Goal: Find specific page/section: Find specific page/section

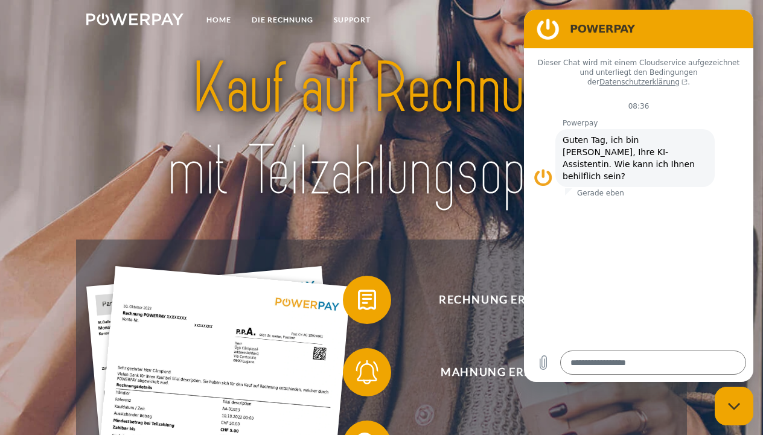
click at [548, 33] on figure at bounding box center [548, 29] width 24 height 24
click at [546, 31] on figure at bounding box center [548, 29] width 24 height 24
click at [541, 168] on figure at bounding box center [542, 177] width 19 height 19
click at [548, 25] on figure at bounding box center [548, 29] width 24 height 24
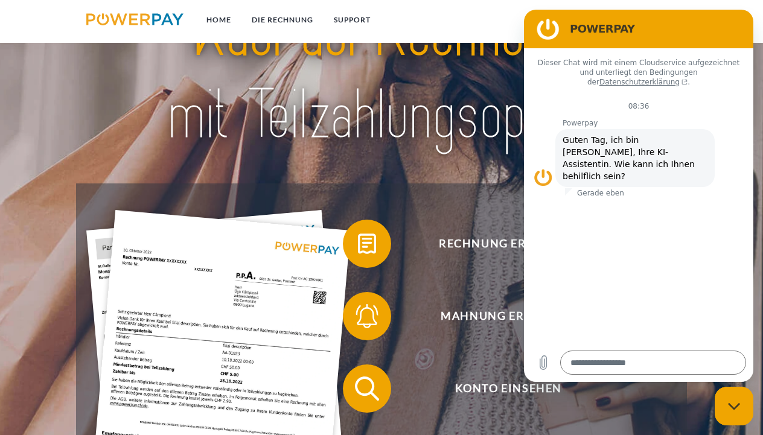
scroll to position [63, 0]
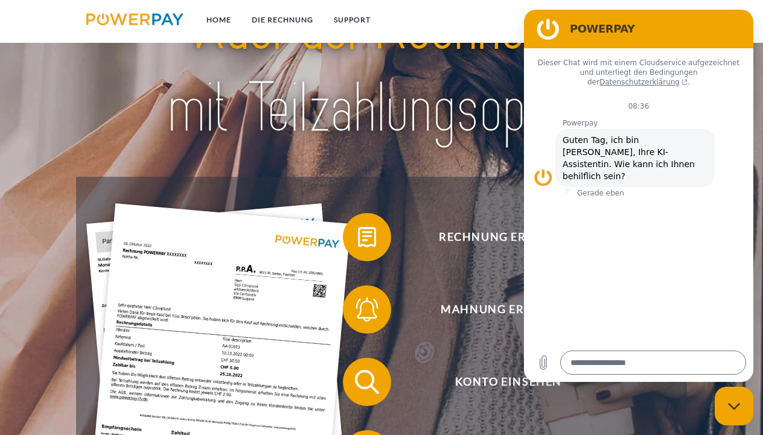
click at [540, 30] on figure at bounding box center [548, 29] width 24 height 24
click at [540, 29] on figure at bounding box center [548, 29] width 24 height 24
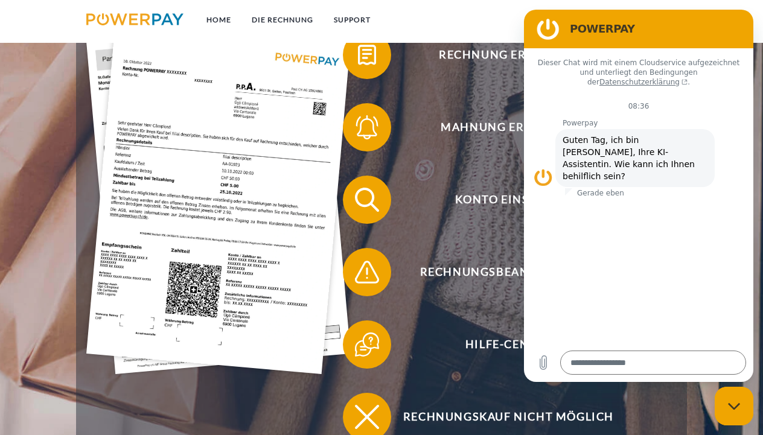
scroll to position [246, 0]
click at [744, 402] on div "Messaging-Fenster schließen" at bounding box center [733, 406] width 36 height 36
type textarea "*"
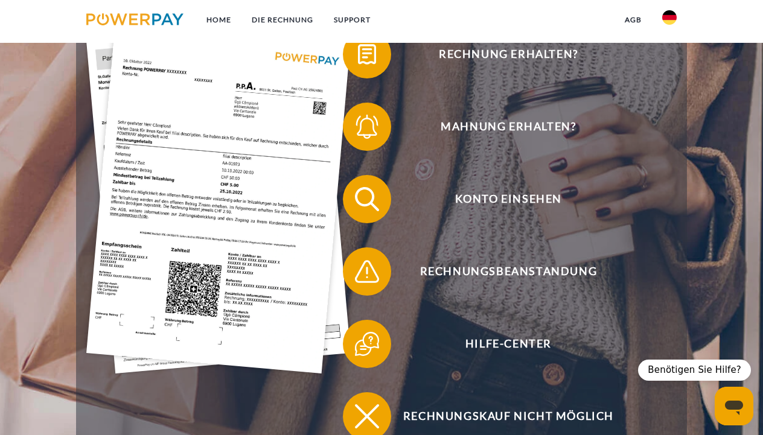
click at [674, 11] on img at bounding box center [669, 17] width 14 height 14
click at [663, 60] on img at bounding box center [669, 56] width 14 height 14
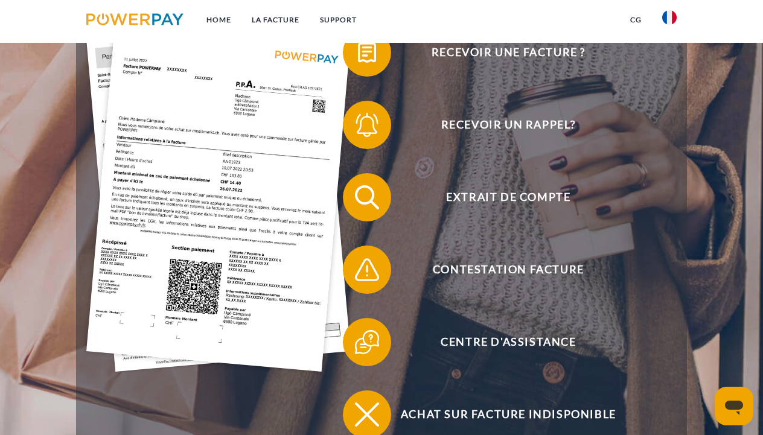
scroll to position [243, 0]
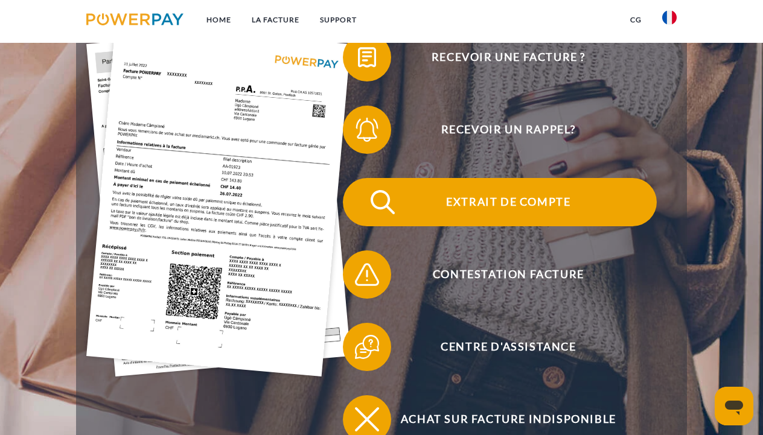
click at [557, 204] on span "Extrait de compte" at bounding box center [508, 202] width 296 height 48
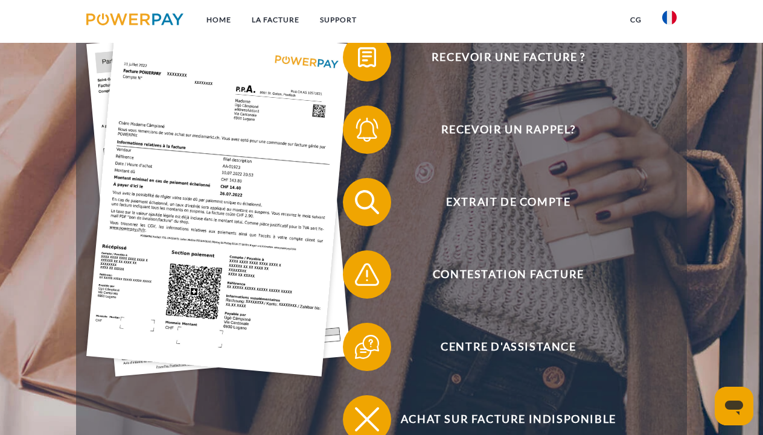
click at [670, 10] on img at bounding box center [669, 17] width 14 height 14
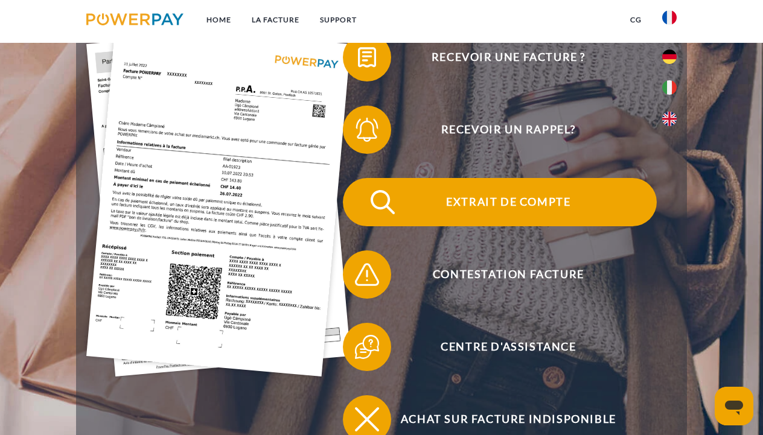
click at [524, 201] on span "Extrait de compte" at bounding box center [508, 202] width 296 height 48
